Goal: Browse casually

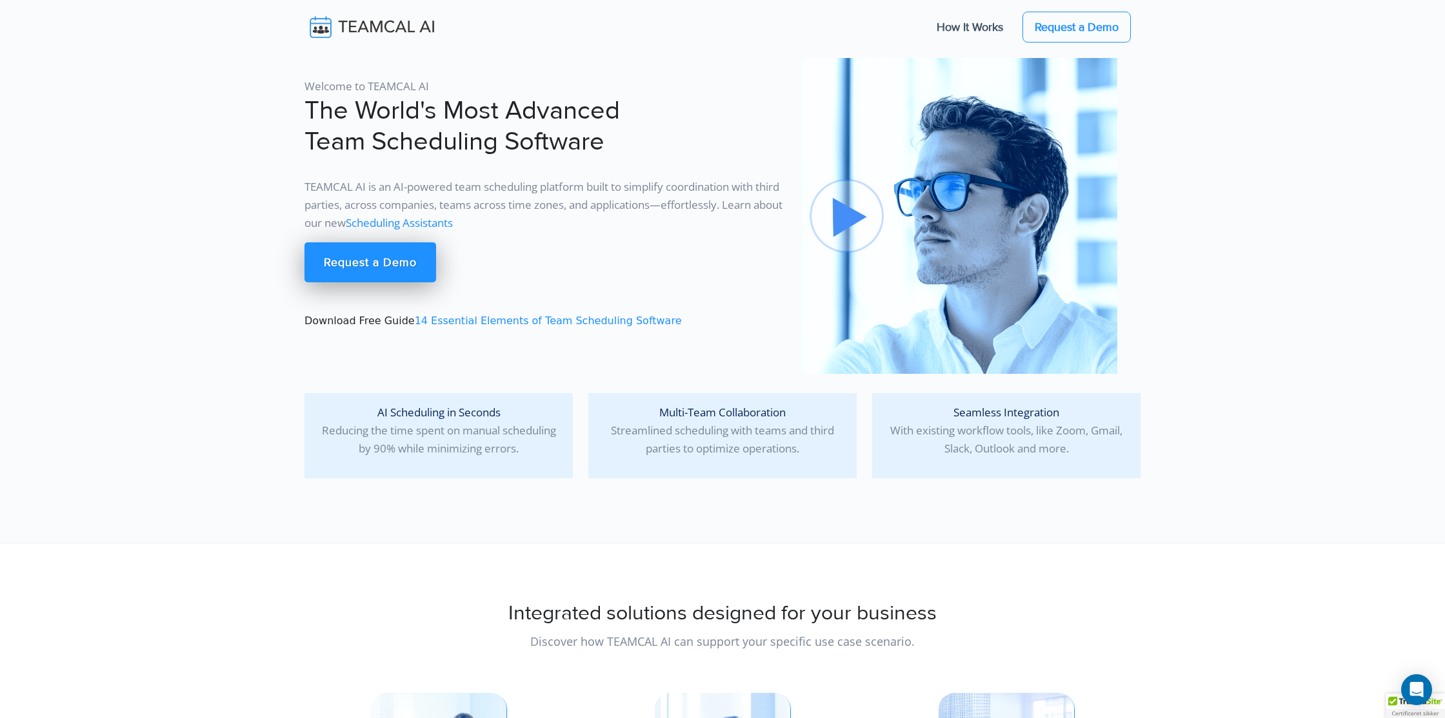
click at [213, 197] on section "Welcome to TEAMCAL AI The World's Most Advanced Team Scheduling Software TEAMCA…" at bounding box center [722, 271] width 1445 height 543
click at [286, 172] on section "Welcome to TEAMCAL AI The World's Most Advanced Team Scheduling Software TEAMCA…" at bounding box center [722, 271] width 1445 height 543
click at [295, 276] on section "Welcome to TEAMCAL AI The World's Most Advanced Team Scheduling Software TEAMCA…" at bounding box center [722, 271] width 1445 height 543
click at [200, 188] on section "Welcome to TEAMCAL AI The World's Most Advanced Team Scheduling Software TEAMCA…" at bounding box center [722, 271] width 1445 height 543
click at [190, 194] on section "Welcome to TEAMCAL AI The World's Most Advanced Team Scheduling Software TEAMCA…" at bounding box center [722, 271] width 1445 height 543
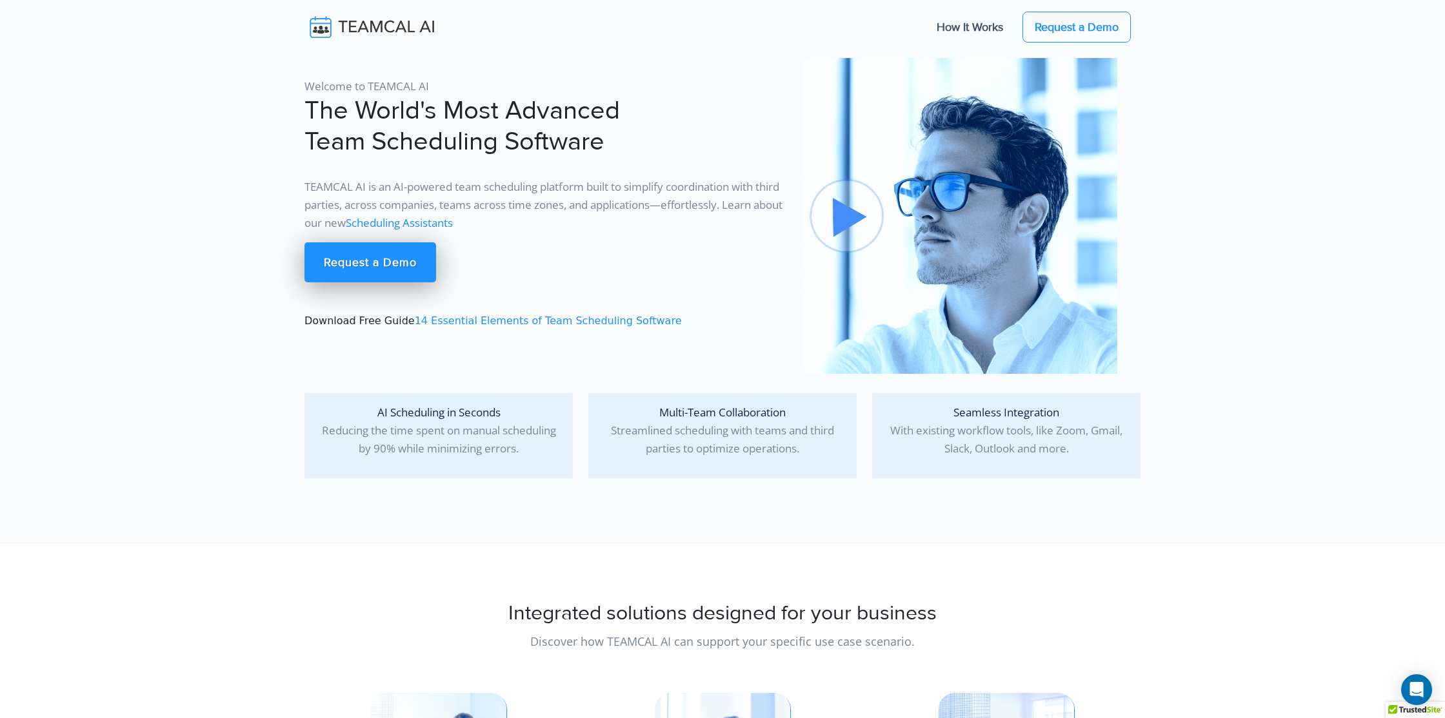
click at [197, 150] on section "Welcome to TEAMCAL AI The World's Most Advanced Team Scheduling Software TEAMCA…" at bounding box center [722, 271] width 1445 height 543
click at [266, 214] on section "Welcome to TEAMCAL AI The World's Most Advanced Team Scheduling Software TEAMCA…" at bounding box center [722, 271] width 1445 height 543
click at [266, 213] on section "Welcome to TEAMCAL AI The World's Most Advanced Team Scheduling Software TEAMCA…" at bounding box center [722, 271] width 1445 height 543
click at [252, 179] on section "Welcome to TEAMCAL AI The World's Most Advanced Team Scheduling Software TEAMCA…" at bounding box center [722, 271] width 1445 height 543
click at [227, 130] on section "Welcome to TEAMCAL AI The World's Most Advanced Team Scheduling Software TEAMCA…" at bounding box center [722, 271] width 1445 height 543
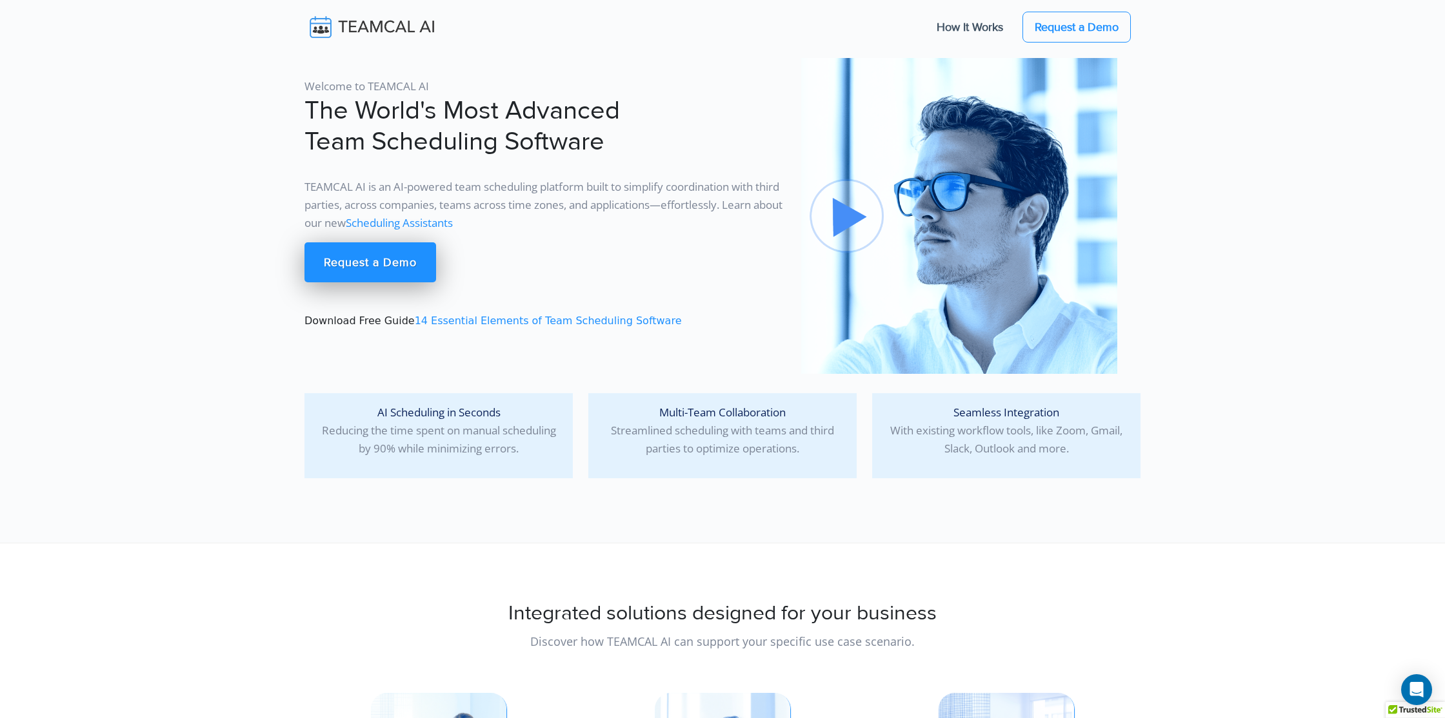
click at [201, 194] on section "Welcome to TEAMCAL AI The World's Most Advanced Team Scheduling Software TEAMCA…" at bounding box center [722, 271] width 1445 height 543
click at [188, 170] on section "Welcome to TEAMCAL AI The World's Most Advanced Team Scheduling Software TEAMCA…" at bounding box center [722, 271] width 1445 height 543
